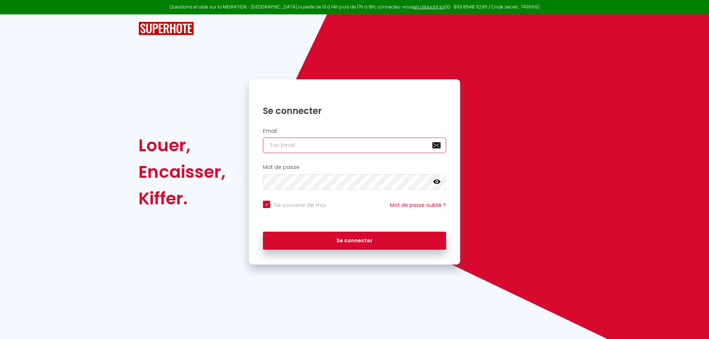
click at [296, 151] on input "email" at bounding box center [354, 146] width 183 height 16
type input "h"
checkbox input "true"
type input "ha"
checkbox input "true"
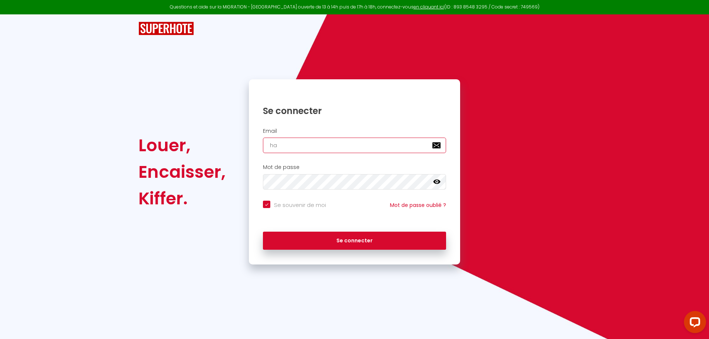
type input "had"
checkbox input "true"
type input "hadj"
checkbox input "true"
type input "hadjs"
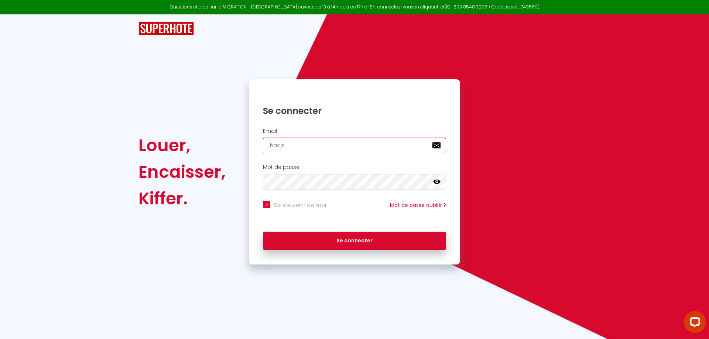
checkbox input "true"
type input "hadjsa"
checkbox input "true"
type input "hadjsab"
checkbox input "true"
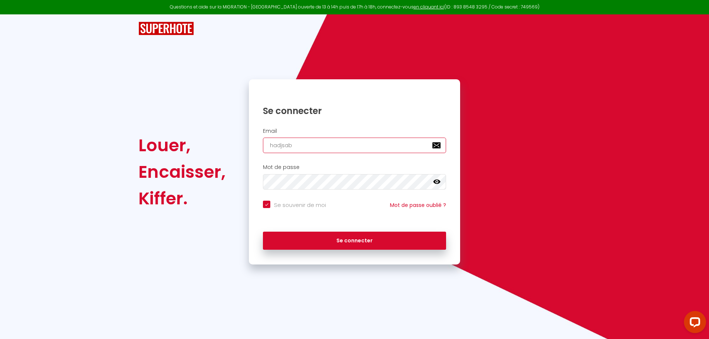
type input "hadjsabr"
checkbox input "true"
type input "hadjsabri"
checkbox input "true"
type input "hadjsabrin"
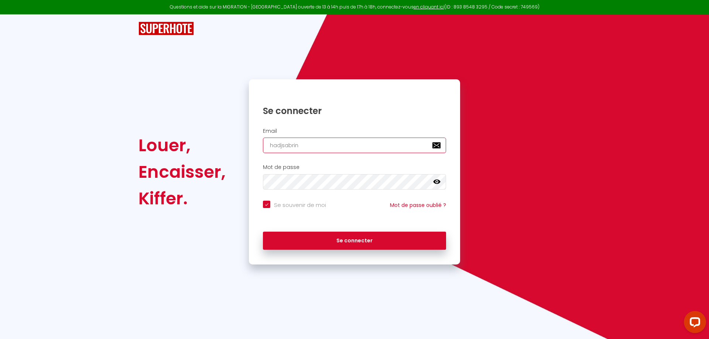
checkbox input "true"
type input "hadjsabrina"
checkbox input "true"
type input "hadjsabrina@"
checkbox input "true"
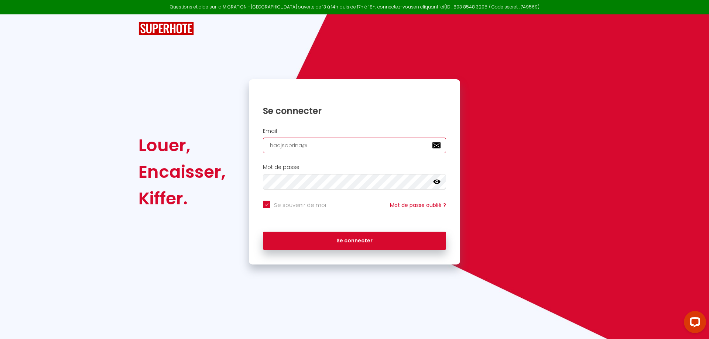
type input "hadjsabrina@h"
checkbox input "true"
type input "hadjsabrina@ho"
checkbox input "true"
type input "hadjsabrina@hot"
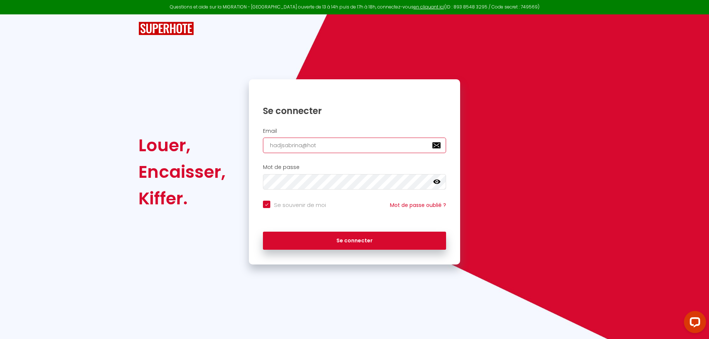
checkbox input "true"
type input "hadjsabrina@hotm"
checkbox input "true"
type input "hadjsabrina@hotma"
checkbox input "true"
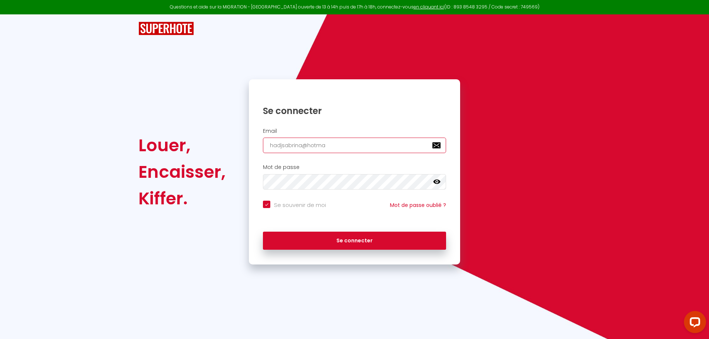
type input "hadjsabrina@hotmao"
checkbox input "true"
type input "hadjsabrina@hotmaol"
checkbox input "true"
type input "hadjsabrina@hotmaol."
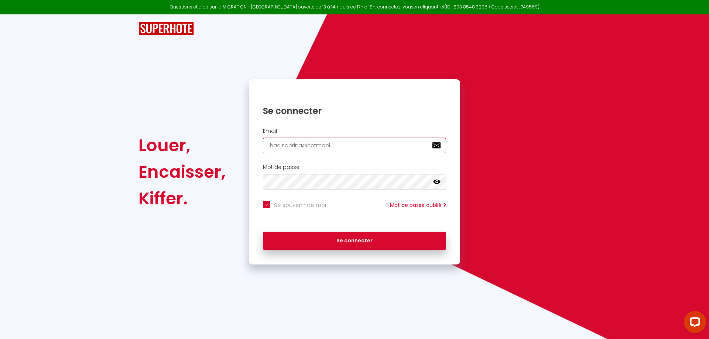
checkbox input "true"
type input "hadjsabrina@hotmaol.f"
checkbox input "true"
type input "[EMAIL_ADDRESS][DOMAIN_NAME]"
checkbox input "true"
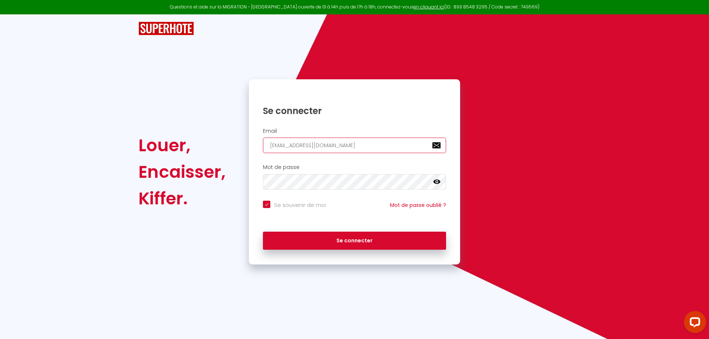
type input "hadjsabrina@hotmaol.f"
checkbox input "true"
type input "hadjsabrina@hotmaol."
checkbox input "true"
type input "hadjsabrina@hotmaol"
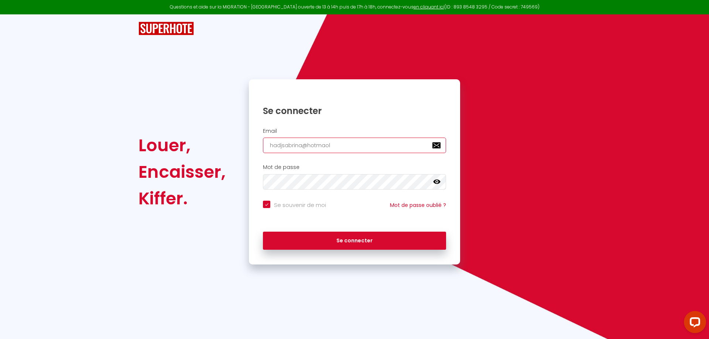
checkbox input "true"
type input "hadjsabrina@hotmao"
checkbox input "true"
type input "hadjsabrina@hotma"
checkbox input "true"
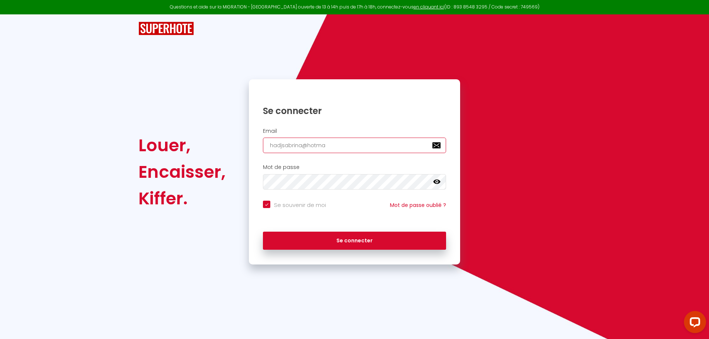
type input "hadjsabrina@hotmai"
checkbox input "true"
type input "[EMAIL_ADDRESS]"
checkbox input "true"
type input "[EMAIL_ADDRESS]."
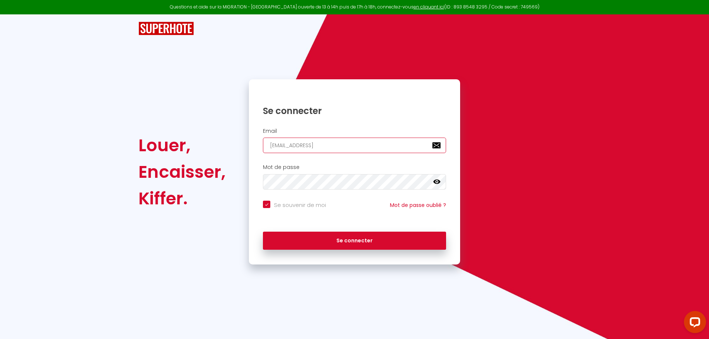
checkbox input "true"
type input "hadjsabrina@hotmail.f"
checkbox input "true"
type input "[EMAIL_ADDRESS][DOMAIN_NAME]"
checkbox input "true"
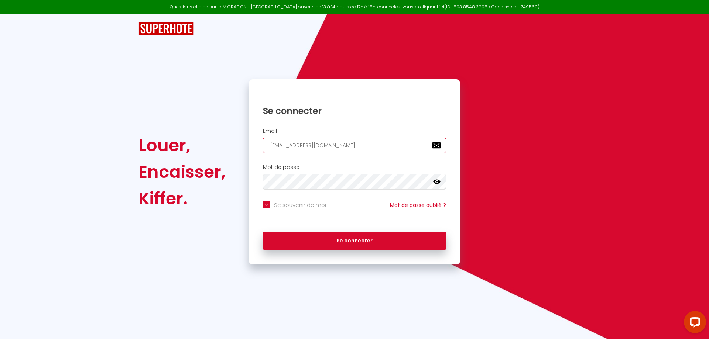
type input "[EMAIL_ADDRESS][DOMAIN_NAME]"
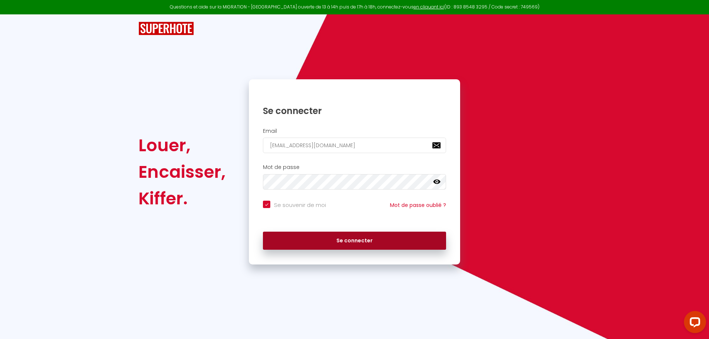
click at [314, 242] on button "Se connecter" at bounding box center [354, 241] width 183 height 18
checkbox input "true"
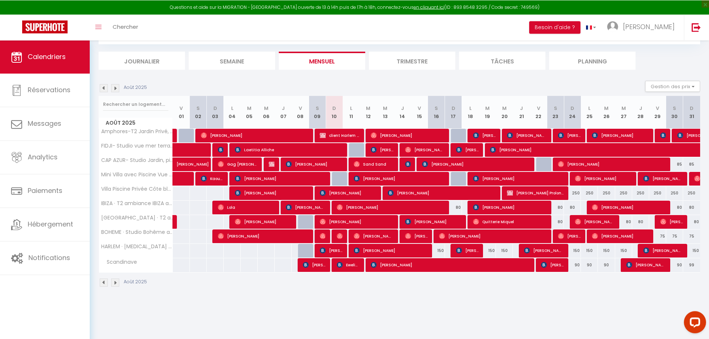
scroll to position [40, 0]
